Goal: Transaction & Acquisition: Purchase product/service

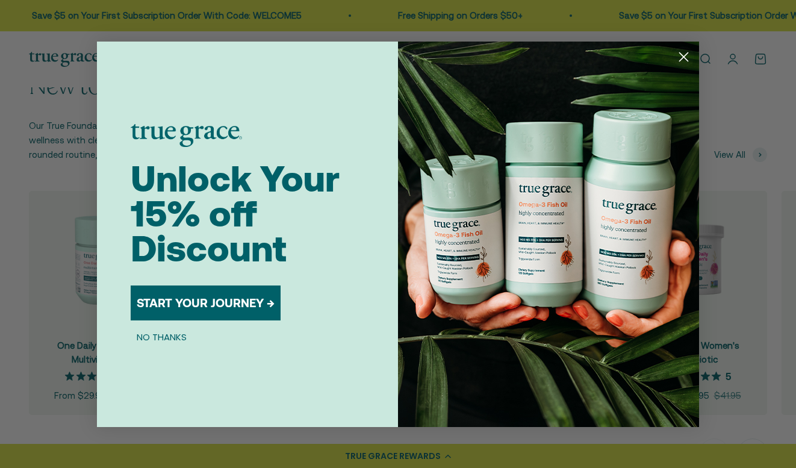
scroll to position [1048, 0]
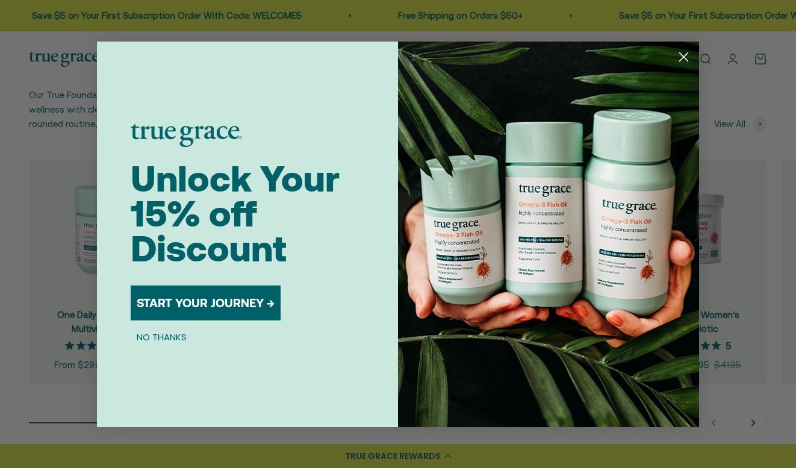
click at [683, 54] on circle "Close dialog" at bounding box center [684, 56] width 20 height 20
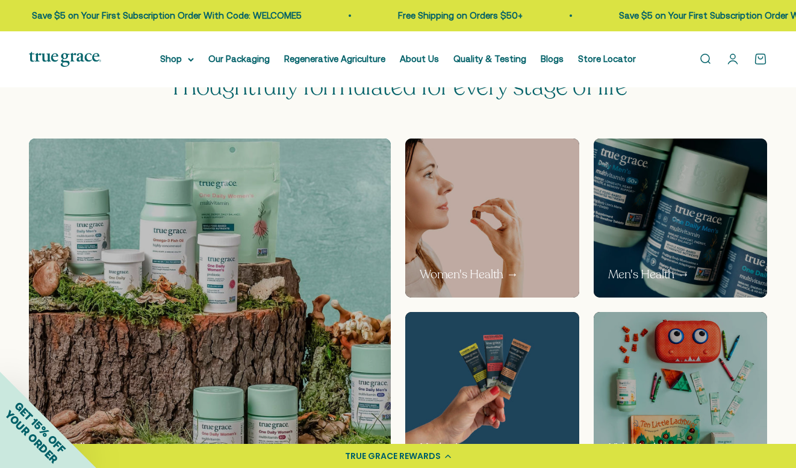
scroll to position [515, 0]
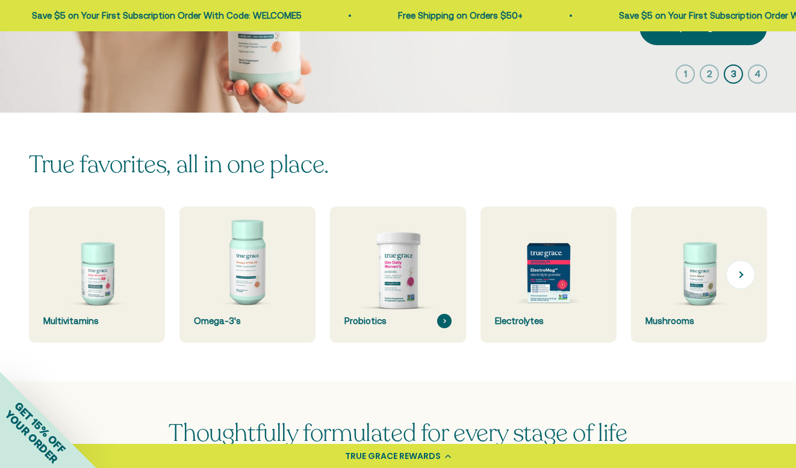
scroll to position [197, 1]
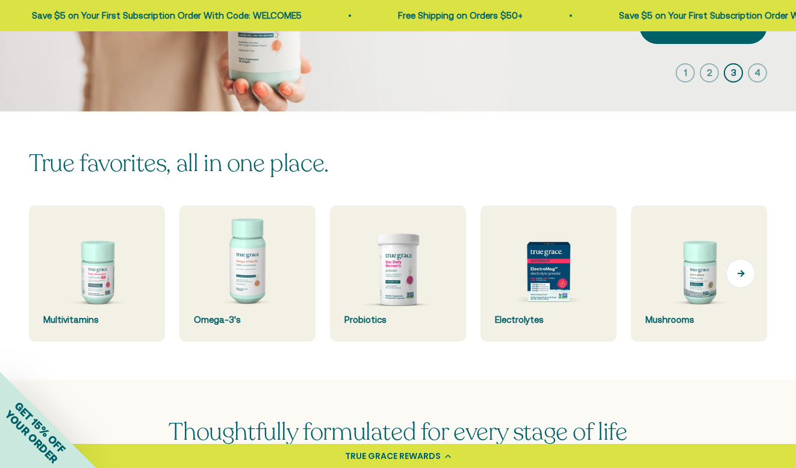
click at [739, 271] on button "Next" at bounding box center [740, 273] width 29 height 29
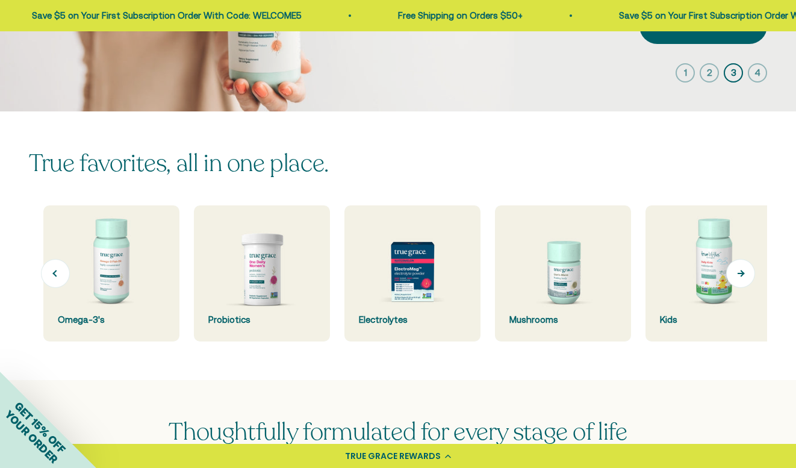
scroll to position [0, 151]
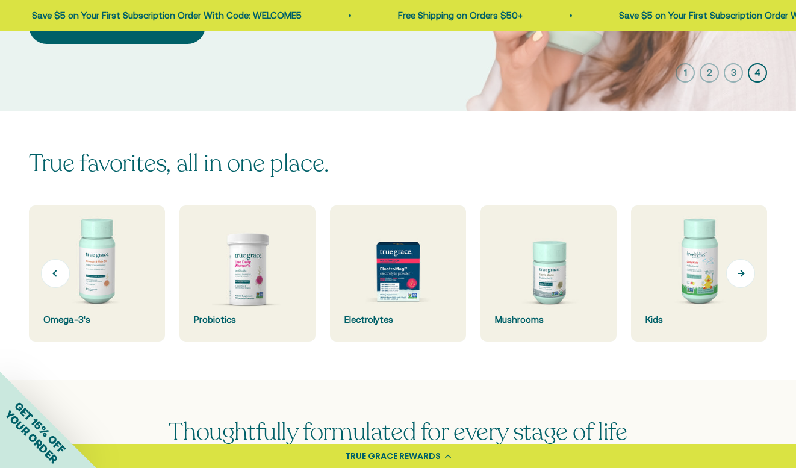
click at [739, 271] on button "Next" at bounding box center [740, 273] width 29 height 29
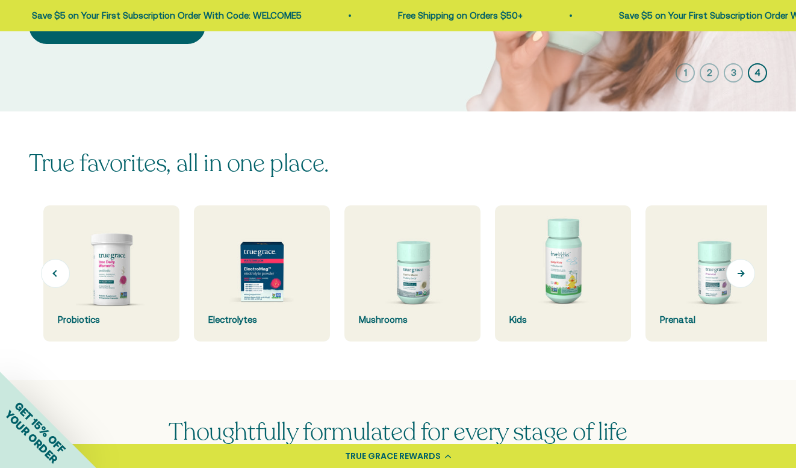
click at [739, 271] on button "Next" at bounding box center [740, 273] width 29 height 29
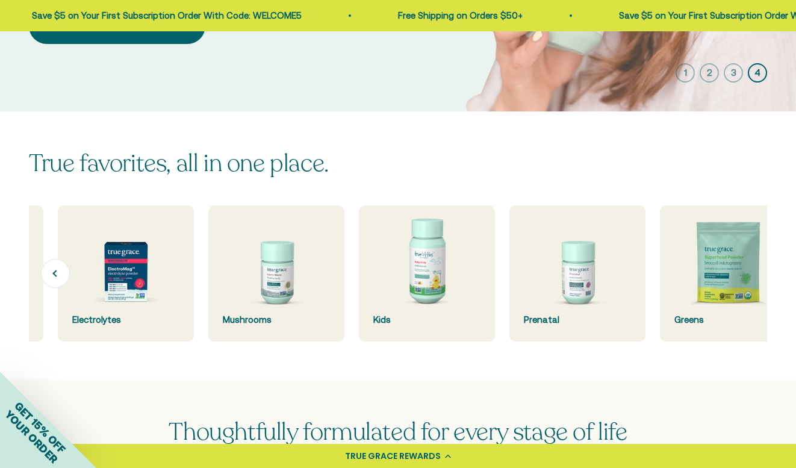
scroll to position [0, 452]
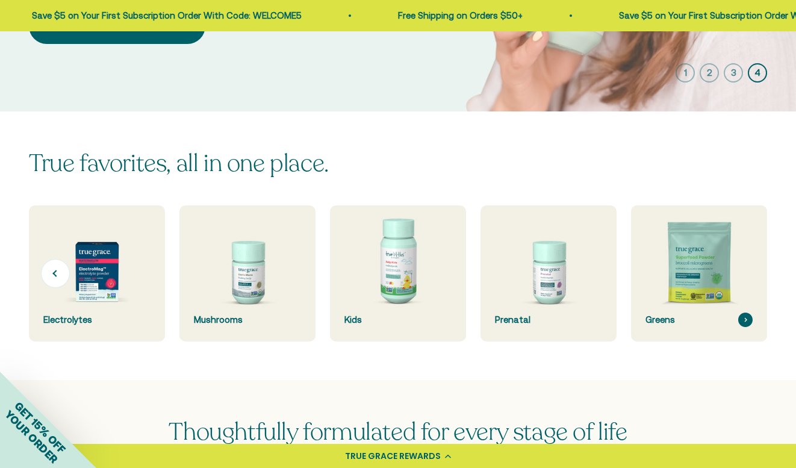
click at [697, 263] on img at bounding box center [699, 273] width 145 height 145
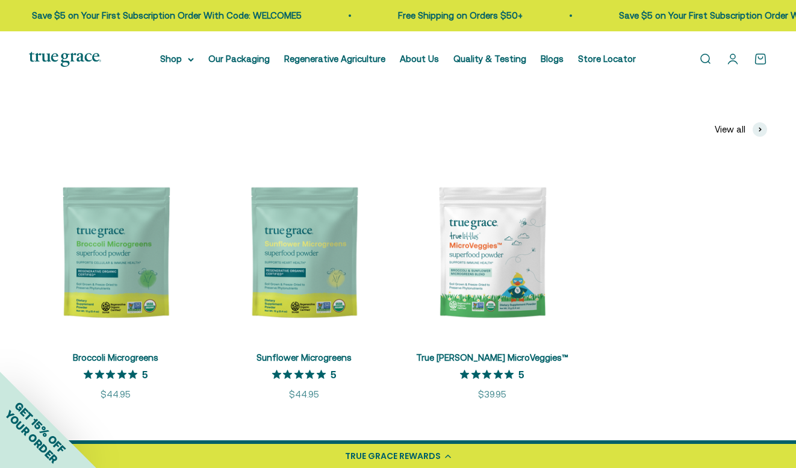
scroll to position [185, 0]
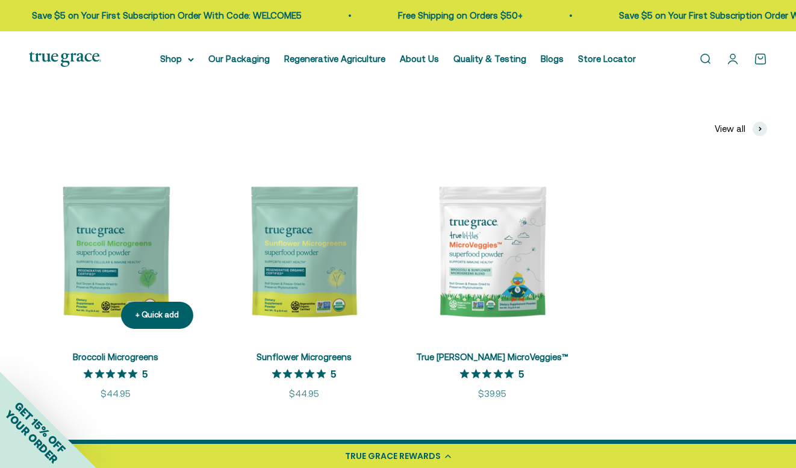
click at [119, 235] on img at bounding box center [116, 252] width 174 height 174
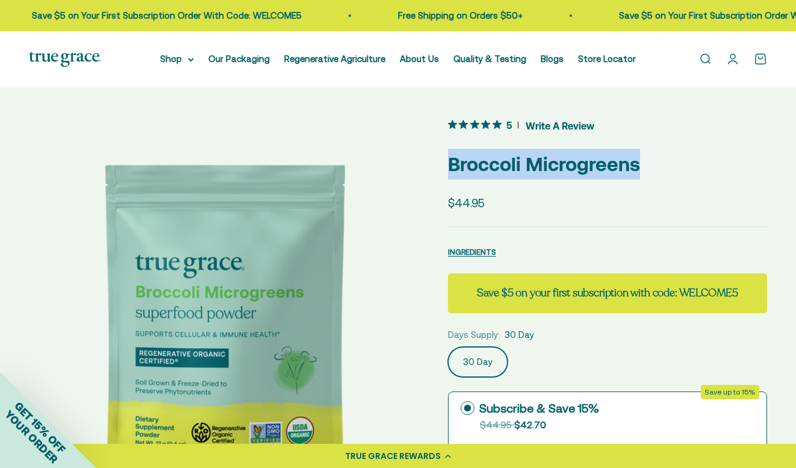
drag, startPoint x: 638, startPoint y: 164, endPoint x: 450, endPoint y: 167, distance: 187.3
click at [450, 167] on p "Broccoli Microgreens" at bounding box center [607, 164] width 319 height 31
copy p "Broccoli Microgreens"
